Goal: Task Accomplishment & Management: Use online tool/utility

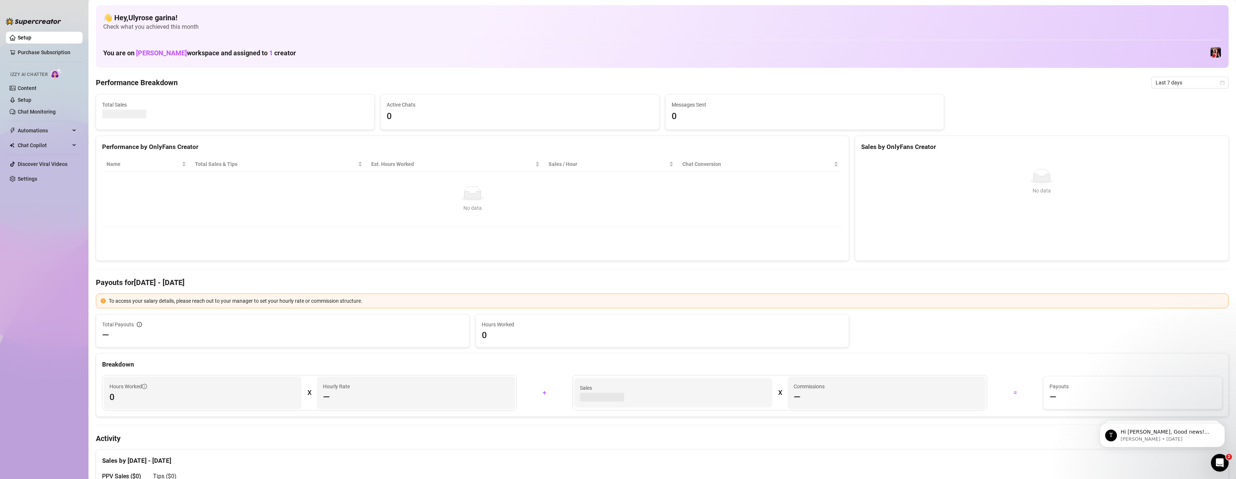
click at [30, 255] on ul "Setup Purchase Subscription Izzy AI Chatter Content Setup Chat Monitoring Autom…" at bounding box center [44, 249] width 77 height 440
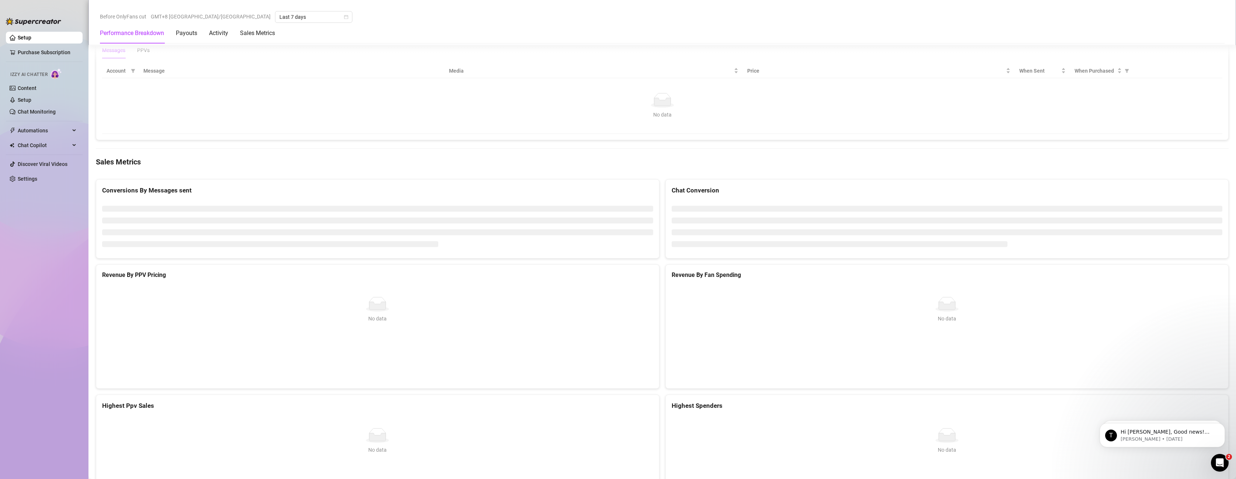
scroll to position [769, 0]
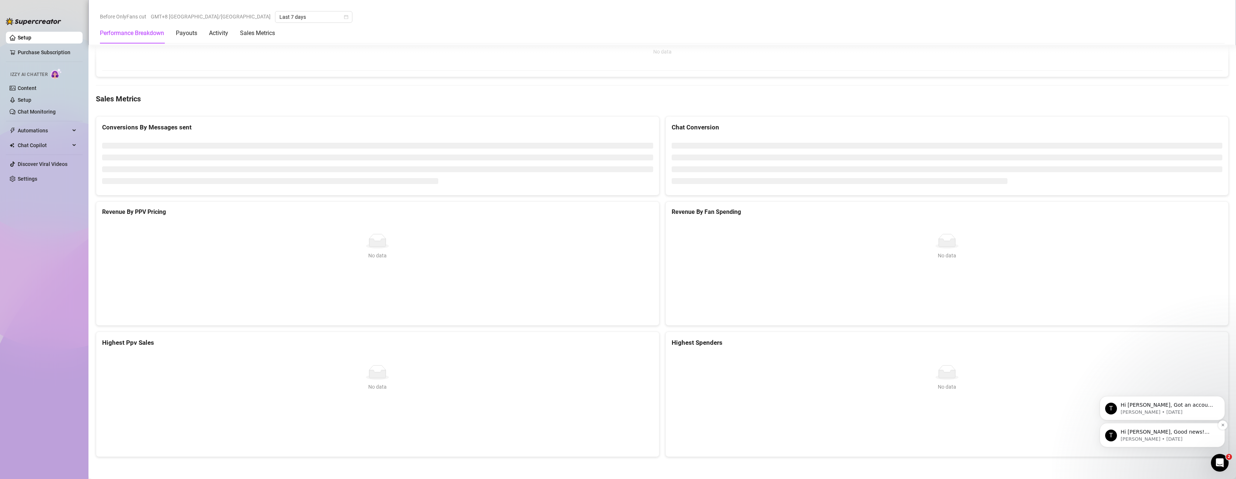
click at [1132, 435] on p "Hi [PERSON_NAME], Good news! We’ve just launched our Referral Program 🚀 Invite …" at bounding box center [1167, 431] width 95 height 7
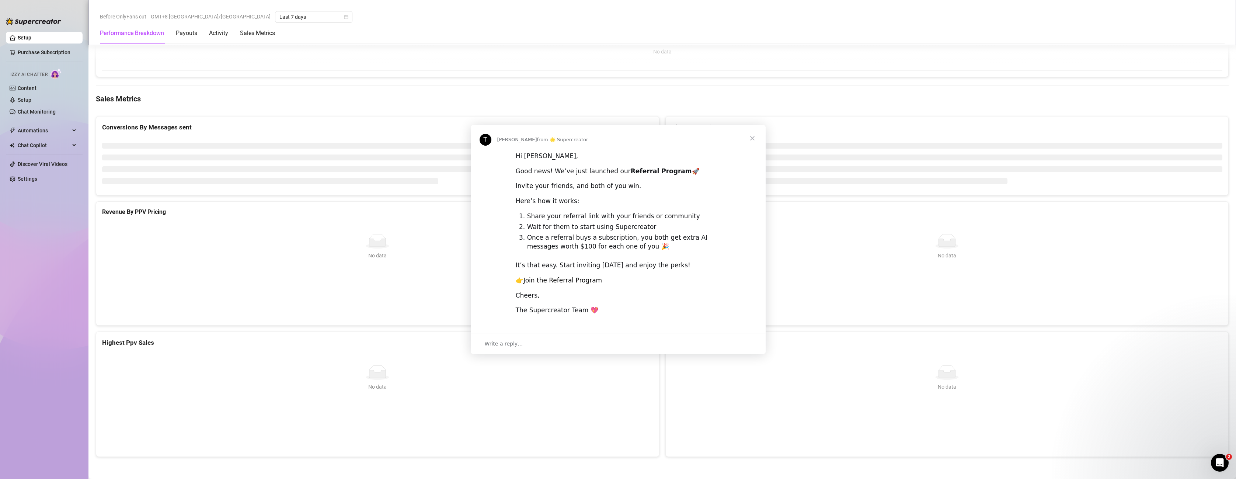
scroll to position [0, 0]
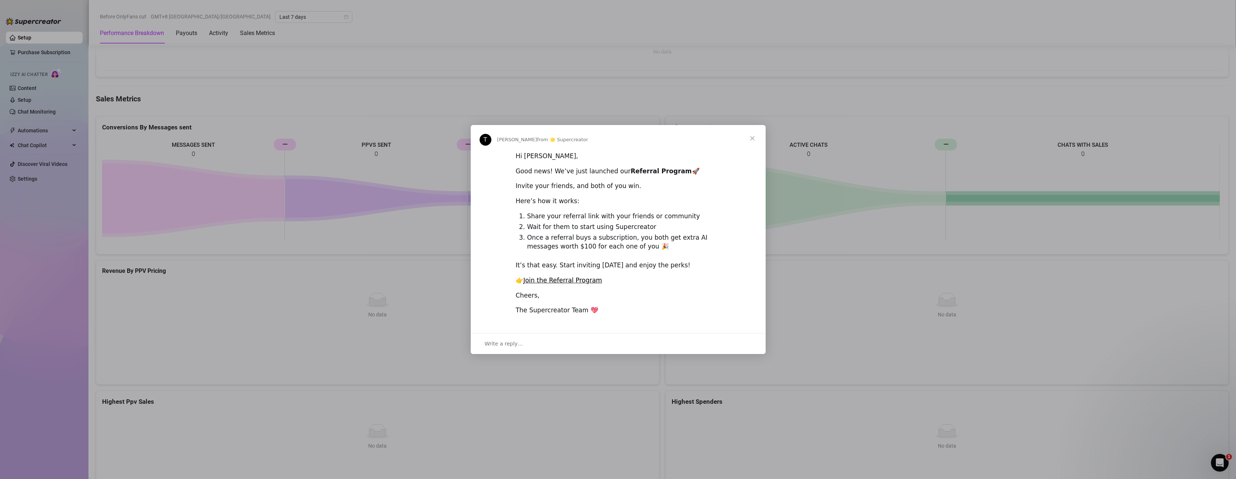
click at [757, 137] on span "Close" at bounding box center [752, 138] width 27 height 27
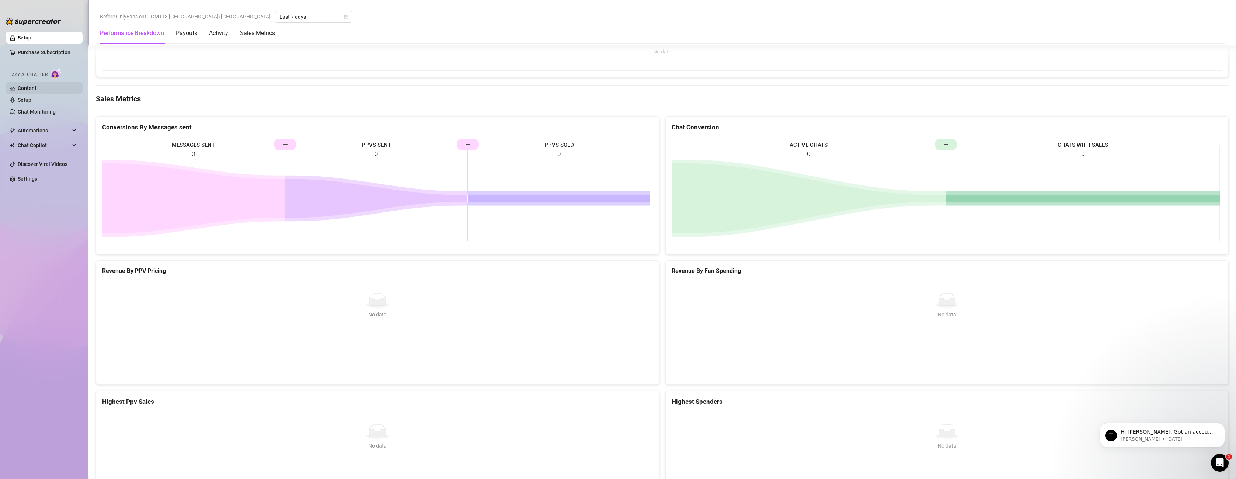
click at [27, 87] on link "Content" at bounding box center [27, 88] width 19 height 6
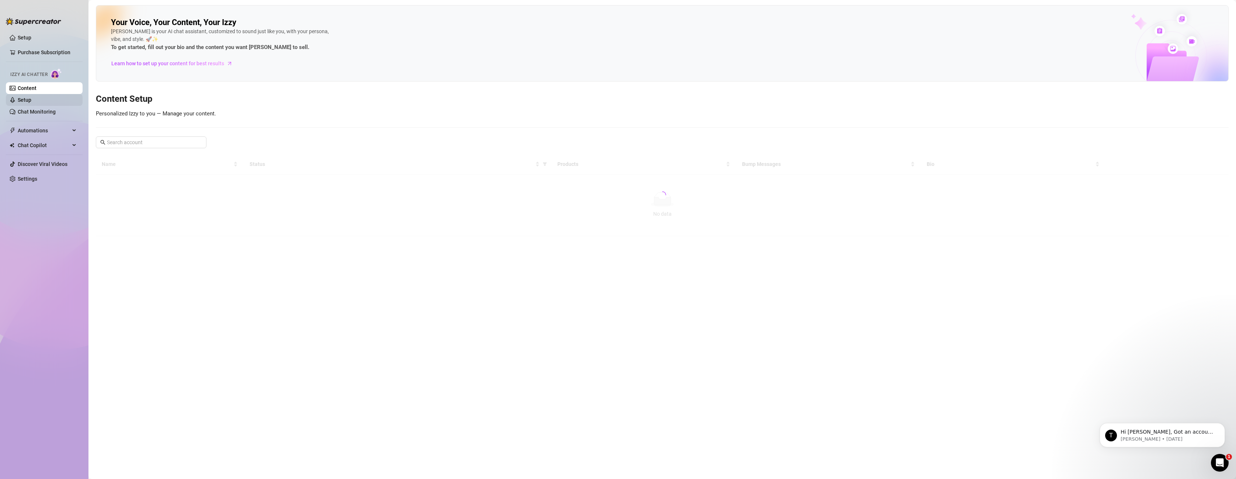
click at [29, 100] on link "Setup" at bounding box center [25, 100] width 14 height 6
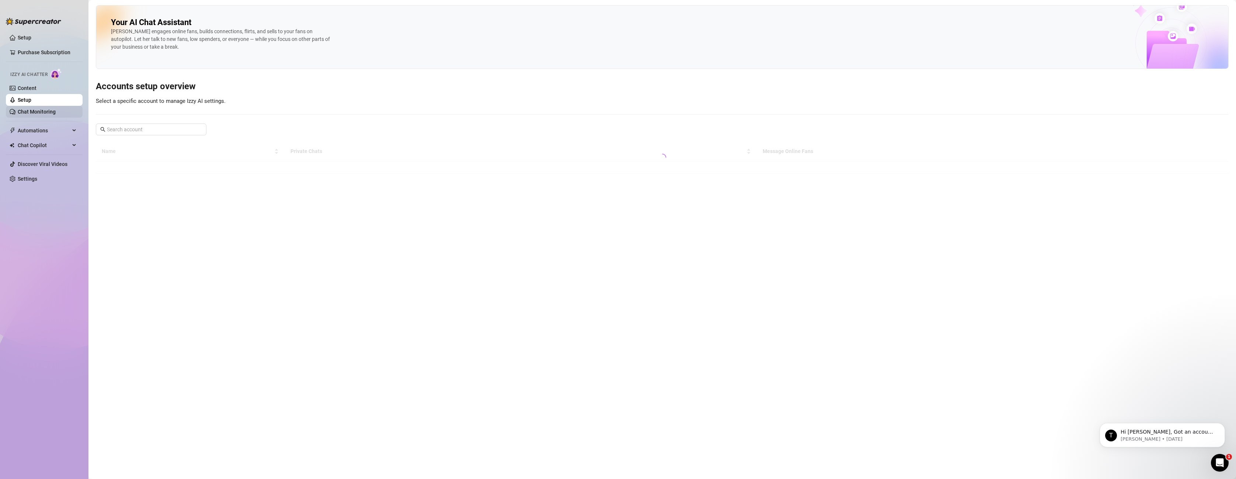
click at [34, 109] on link "Chat Monitoring" at bounding box center [37, 112] width 38 height 6
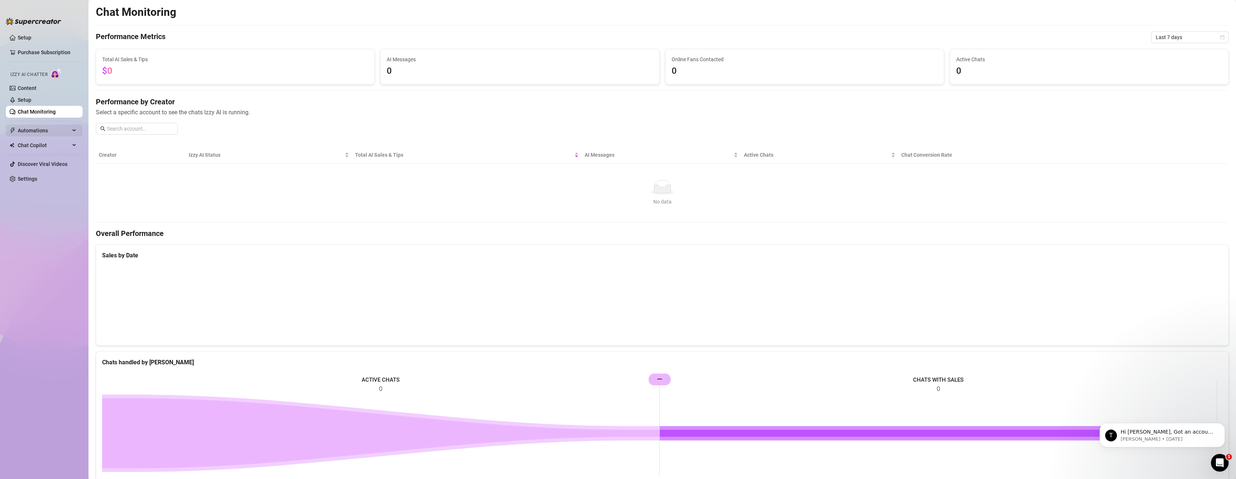
click at [31, 126] on span "Automations" at bounding box center [44, 131] width 52 height 12
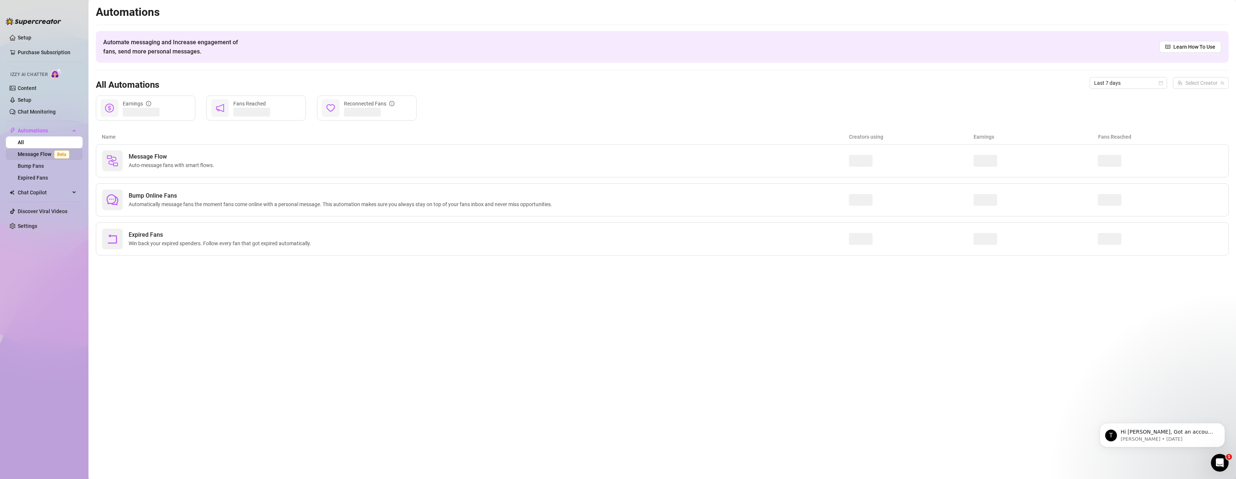
click at [37, 155] on link "Message Flow Beta" at bounding box center [45, 154] width 55 height 6
